Goal: Information Seeking & Learning: Check status

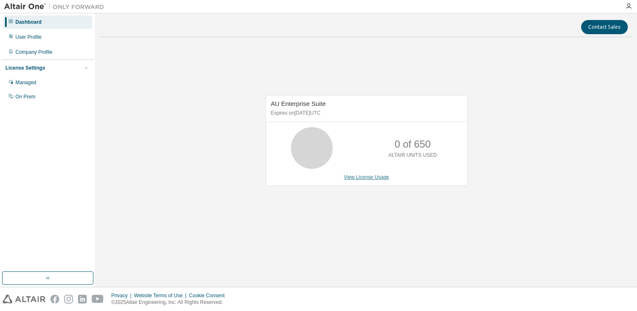
click at [372, 176] on link "View License Usage" at bounding box center [366, 177] width 45 height 6
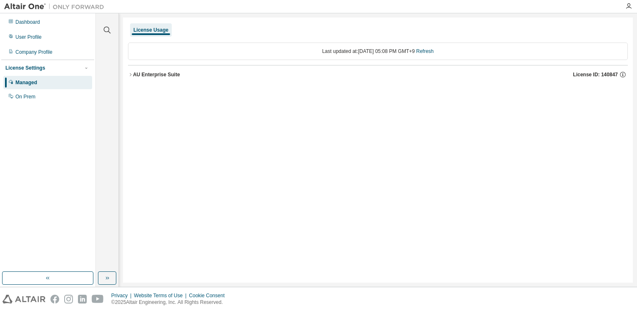
click at [161, 77] on div "AU Enterprise Suite" at bounding box center [156, 74] width 47 height 7
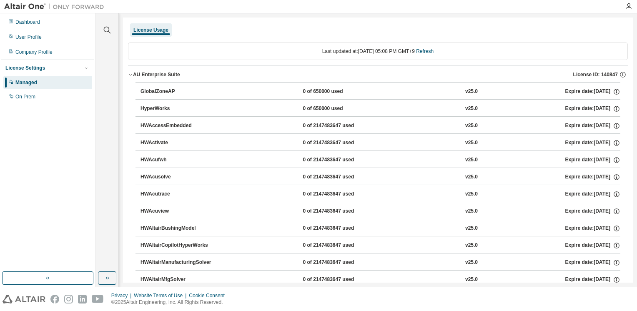
click at [152, 75] on div "AU Enterprise Suite" at bounding box center [156, 74] width 47 height 7
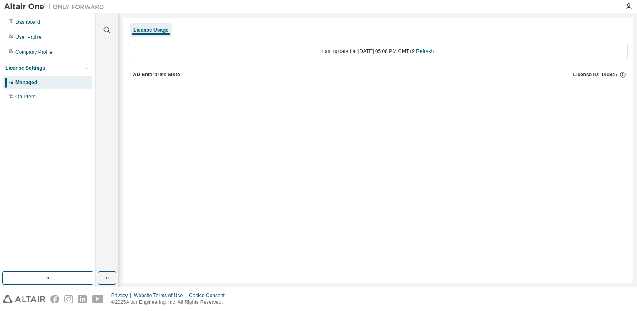
click at [167, 74] on div "AU Enterprise Suite" at bounding box center [156, 74] width 47 height 7
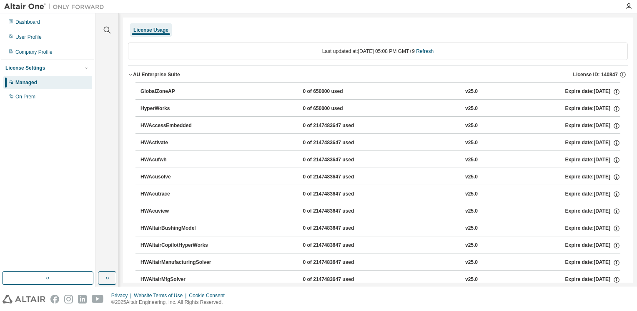
drag, startPoint x: 334, startPoint y: 141, endPoint x: 336, endPoint y: 151, distance: 10.2
click at [284, 106] on div "HyperWorks 0 of 650000 used v25.0 Expire date: [DATE]" at bounding box center [381, 109] width 480 height 8
click at [161, 79] on button "AU Enterprise Suite License ID: 140847" at bounding box center [378, 74] width 500 height 18
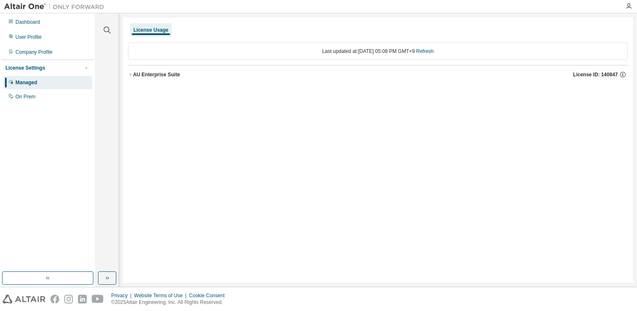
click at [151, 29] on div "License Usage" at bounding box center [151, 30] width 35 height 7
click at [50, 81] on div "Managed" at bounding box center [47, 82] width 89 height 13
drag, startPoint x: 54, startPoint y: 24, endPoint x: 150, endPoint y: 58, distance: 102.1
click at [150, 58] on div "Dashboard User Profile Company Profile License Settings Managed On Prem Clear a…" at bounding box center [318, 150] width 637 height 274
drag, startPoint x: 150, startPoint y: 58, endPoint x: 227, endPoint y: 39, distance: 79.0
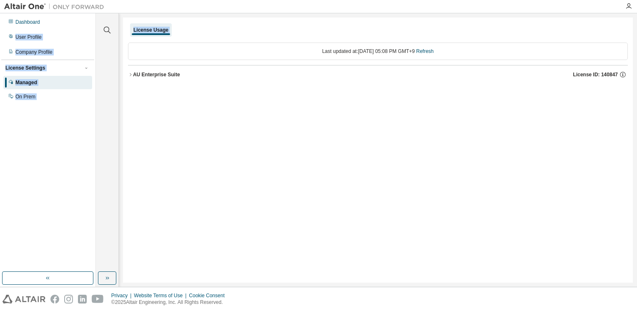
click at [227, 39] on div "Last updated at: [DATE] 05:08 PM GMT+9 Refresh AU Enterprise Suite License ID: …" at bounding box center [378, 63] width 500 height 51
click at [434, 53] on link "Refresh" at bounding box center [425, 51] width 18 height 6
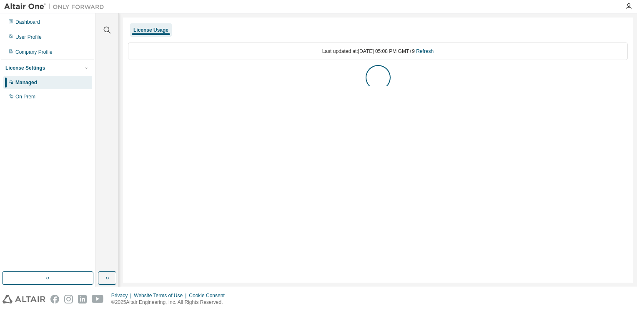
click at [265, 70] on div at bounding box center [378, 77] width 500 height 25
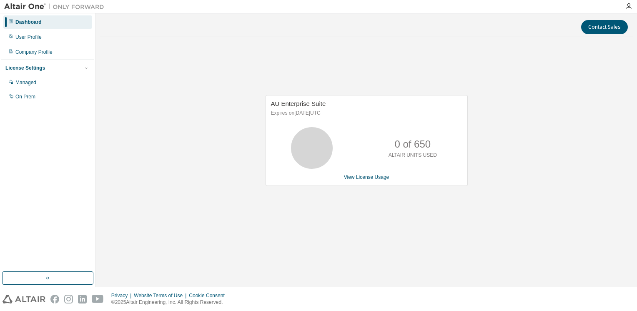
click at [322, 148] on icon at bounding box center [312, 148] width 21 height 21
drag, startPoint x: 289, startPoint y: 101, endPoint x: 325, endPoint y: 102, distance: 36.3
click at [325, 102] on div "AU Enterprise Suite Expires on [DATE] UTC" at bounding box center [367, 109] width 202 height 27
drag, startPoint x: 325, startPoint y: 102, endPoint x: 317, endPoint y: 131, distance: 30.4
click at [317, 138] on icon at bounding box center [312, 148] width 21 height 21
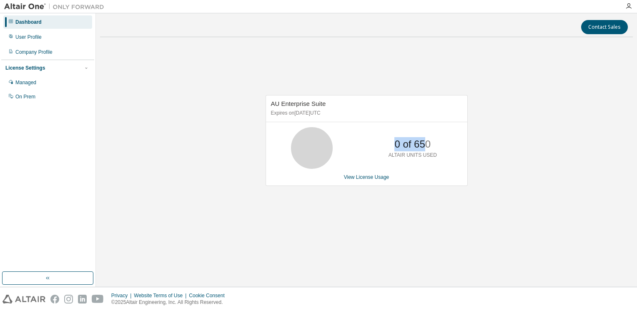
drag, startPoint x: 394, startPoint y: 148, endPoint x: 427, endPoint y: 149, distance: 33.0
click at [427, 149] on div "0 of 650 ALTAIR UNITS USED" at bounding box center [413, 148] width 67 height 42
drag, startPoint x: 427, startPoint y: 149, endPoint x: 419, endPoint y: 193, distance: 44.1
click at [421, 191] on div "AU Enterprise Suite Expires on [DATE] UTC 0 of 650 ALTAIR UNITS USED View Licen…" at bounding box center [362, 145] width 211 height 100
drag, startPoint x: 330, startPoint y: 104, endPoint x: 325, endPoint y: 101, distance: 5.7
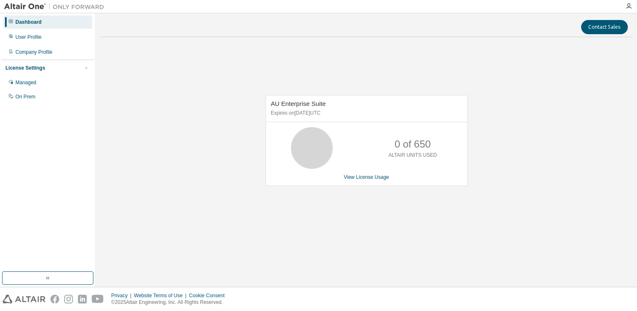
click at [328, 103] on div "AU Enterprise Suite Expires on [DATE] UTC" at bounding box center [367, 109] width 202 height 27
